Goal: Navigation & Orientation: Find specific page/section

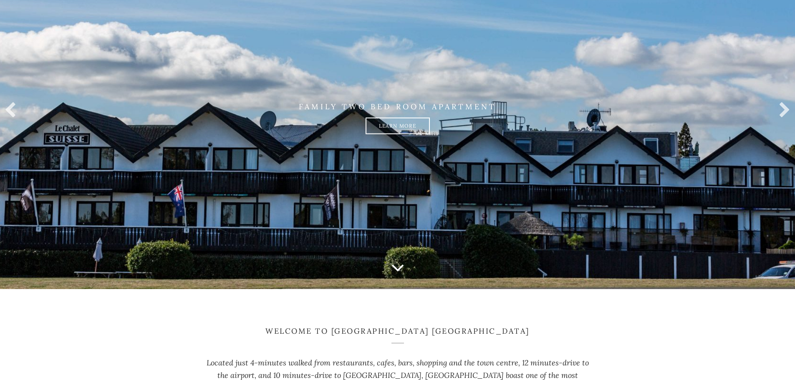
scroll to position [69, 0]
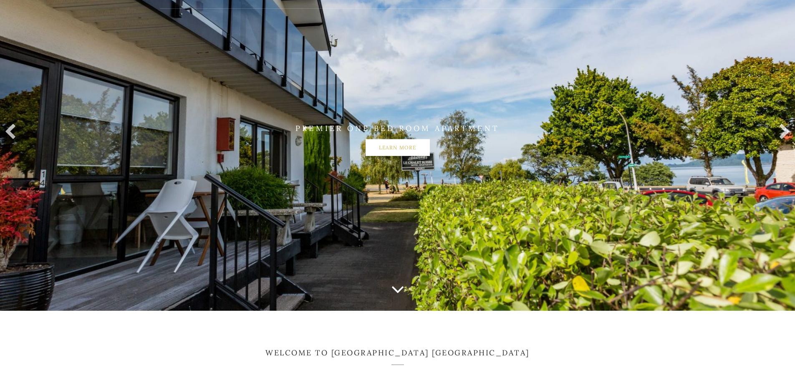
click at [385, 149] on link "Learn more" at bounding box center [398, 147] width 64 height 17
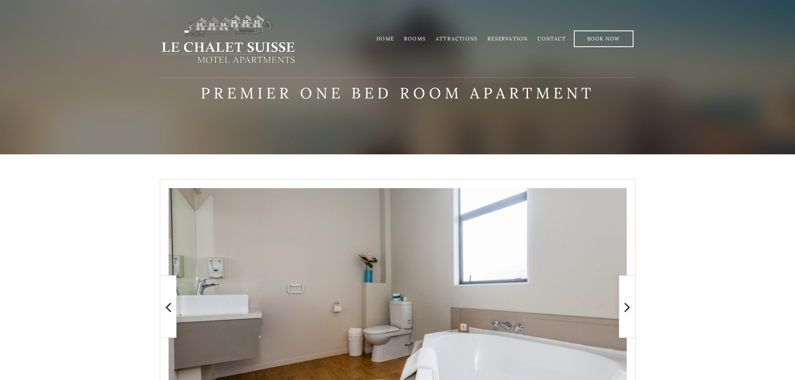
click at [451, 38] on link "Attractions" at bounding box center [457, 38] width 42 height 6
click at [417, 40] on link "Rooms" at bounding box center [415, 38] width 22 height 6
